Goal: Navigation & Orientation: Find specific page/section

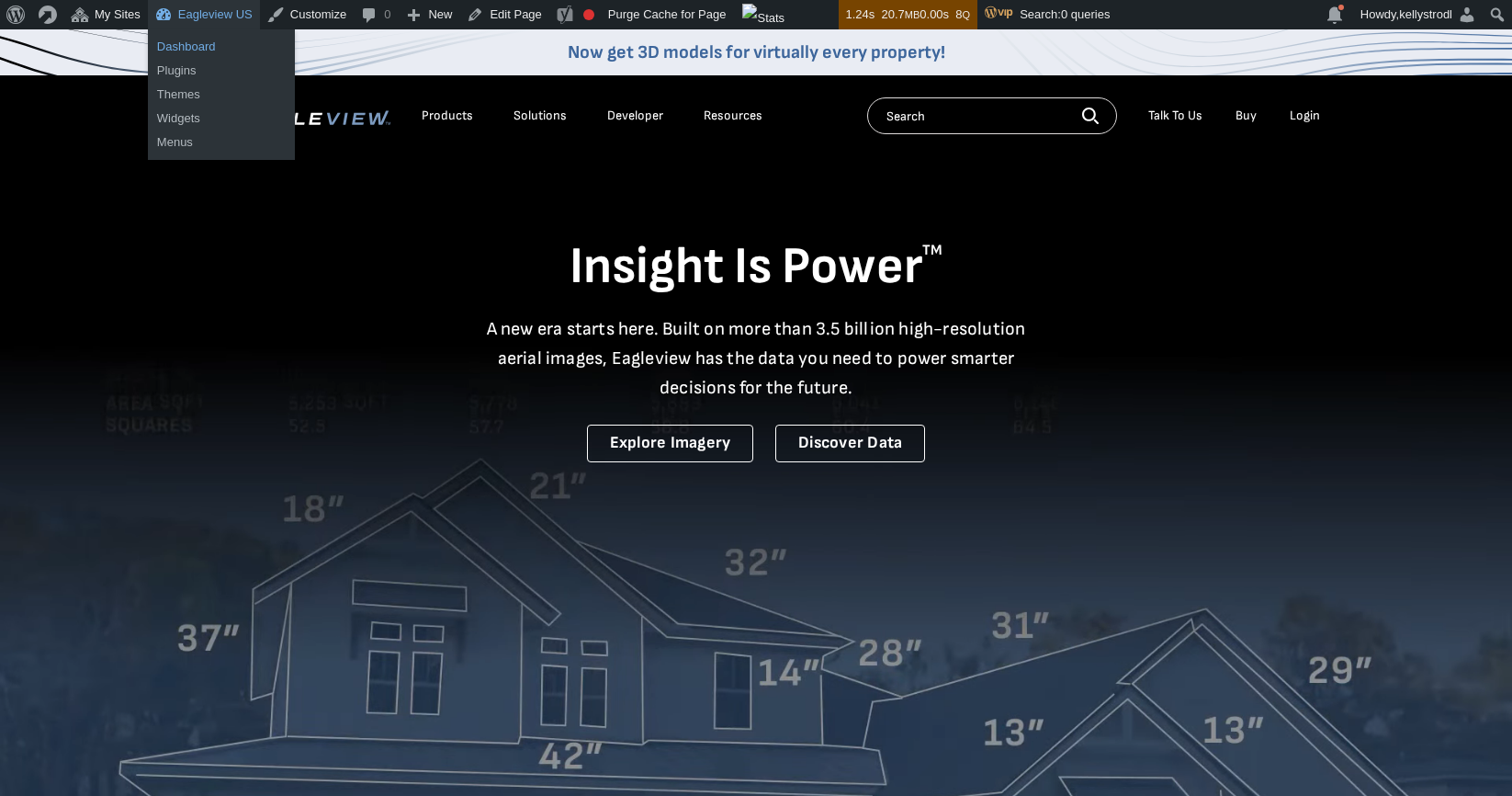
click at [204, 43] on link "Dashboard" at bounding box center [222, 46] width 147 height 24
